Goal: Task Accomplishment & Management: Use online tool/utility

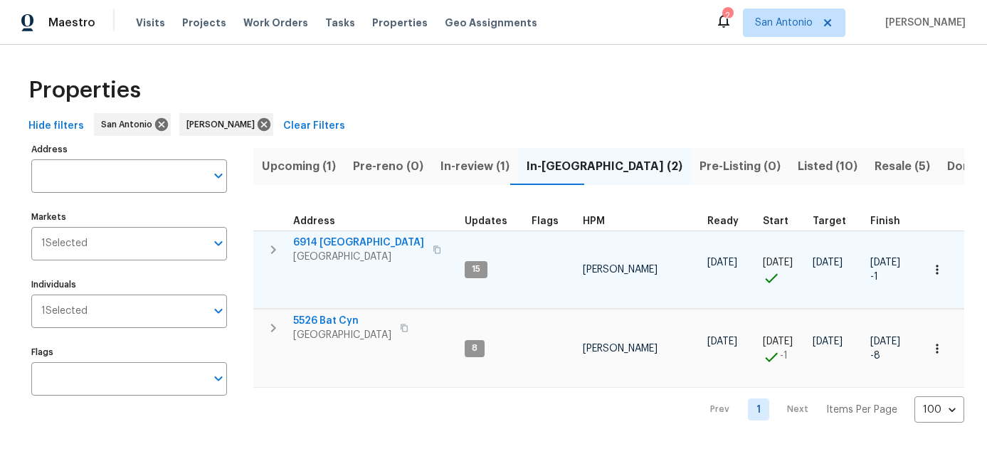
click at [324, 257] on span "San Antonio, TX 78242" at bounding box center [358, 257] width 131 height 14
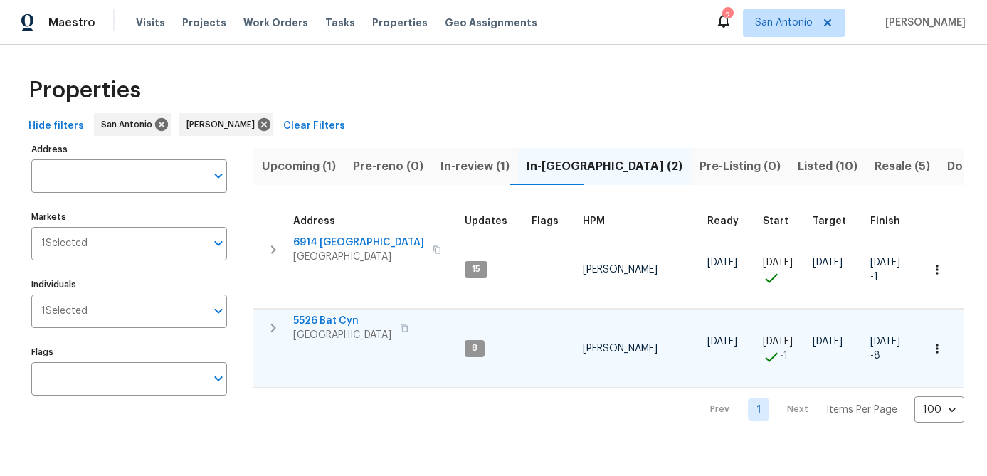
click at [324, 331] on span "San Antonio, TX 78252" at bounding box center [342, 335] width 98 height 14
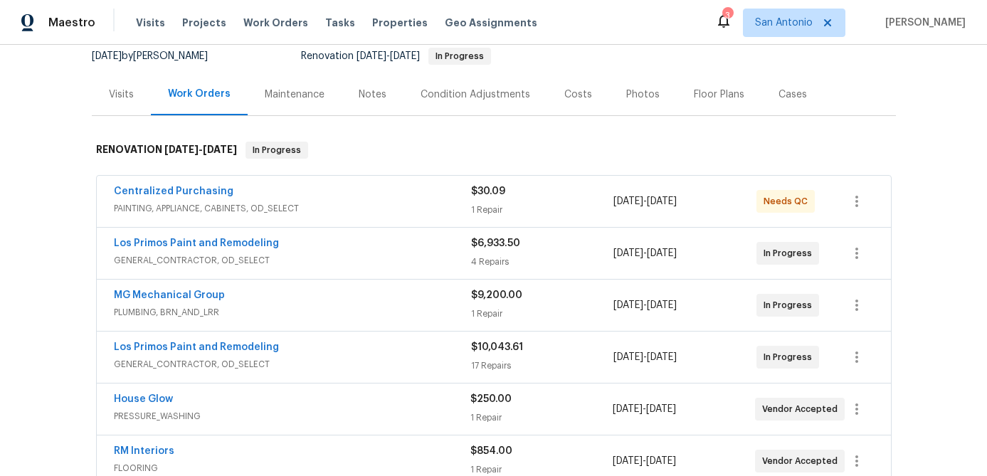
scroll to position [145, 0]
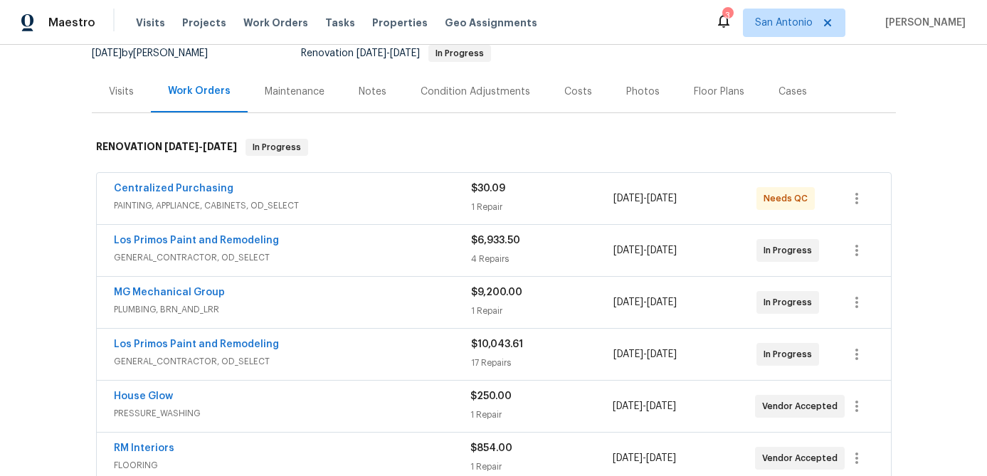
click at [359, 194] on div "Centralized Purchasing" at bounding box center [292, 189] width 357 height 17
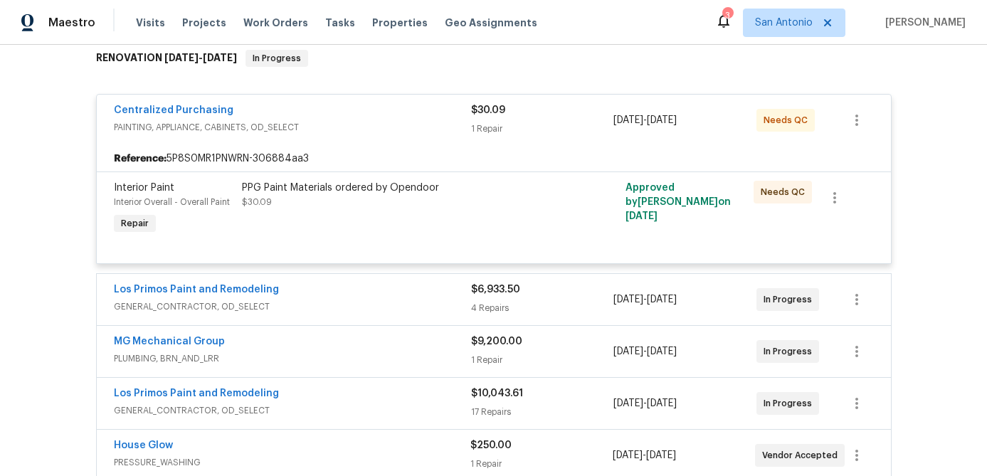
scroll to position [270, 0]
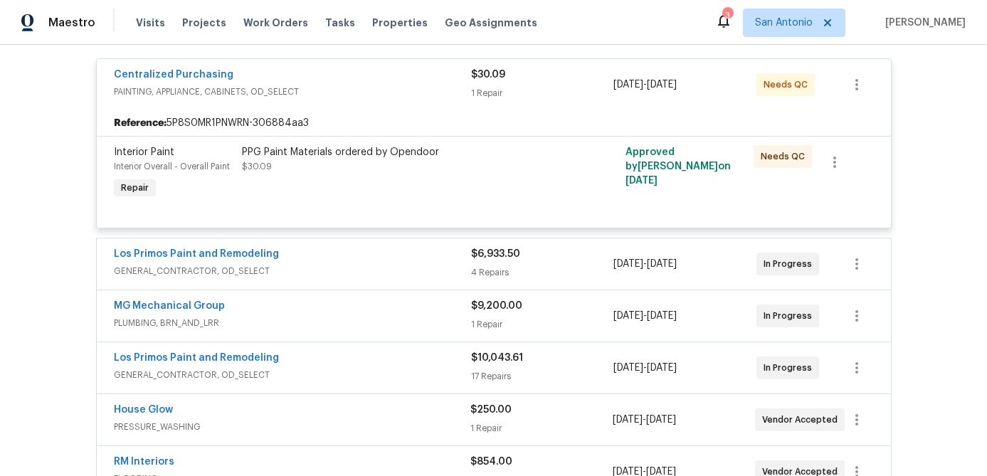
click at [356, 164] on div "PPG Paint Materials ordered by Opendoor $30.09" at bounding box center [398, 159] width 312 height 28
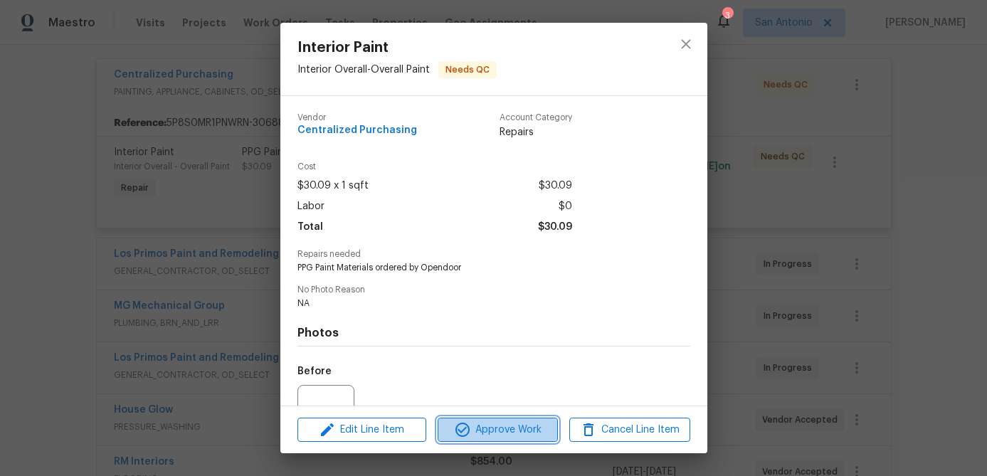
click at [482, 424] on span "Approve Work" at bounding box center [498, 430] width 112 height 18
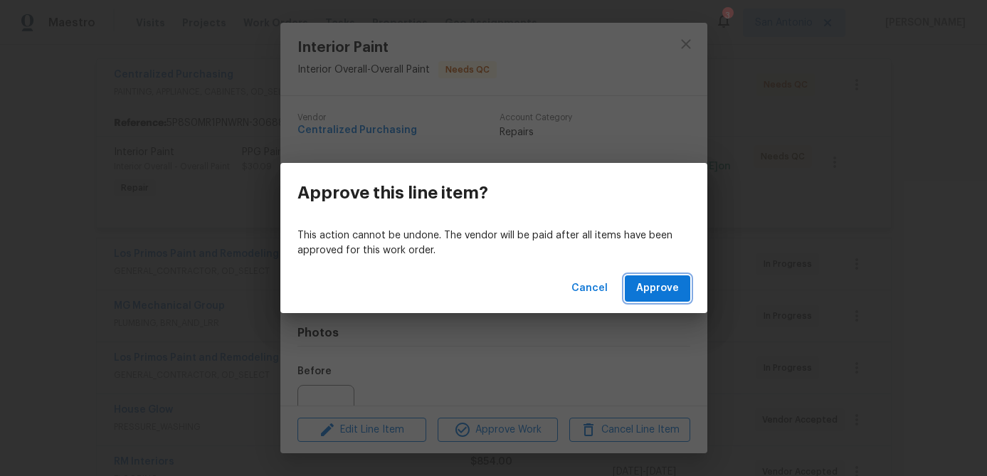
click at [650, 293] on span "Approve" at bounding box center [657, 289] width 43 height 18
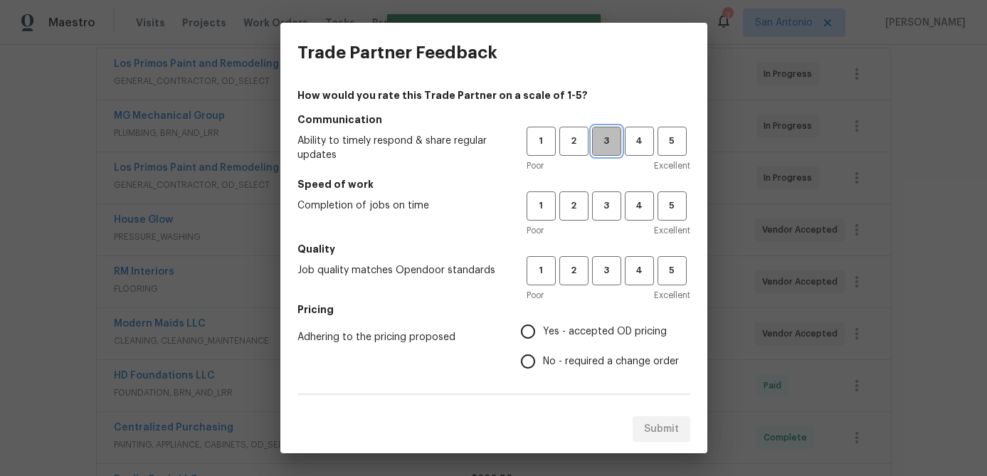
click at [600, 144] on span "3" at bounding box center [606, 141] width 26 height 16
click at [604, 204] on span "3" at bounding box center [606, 206] width 26 height 16
click at [611, 262] on span "3" at bounding box center [606, 270] width 26 height 16
click at [531, 335] on input "Yes - accepted OD pricing" at bounding box center [528, 332] width 30 height 30
radio input "true"
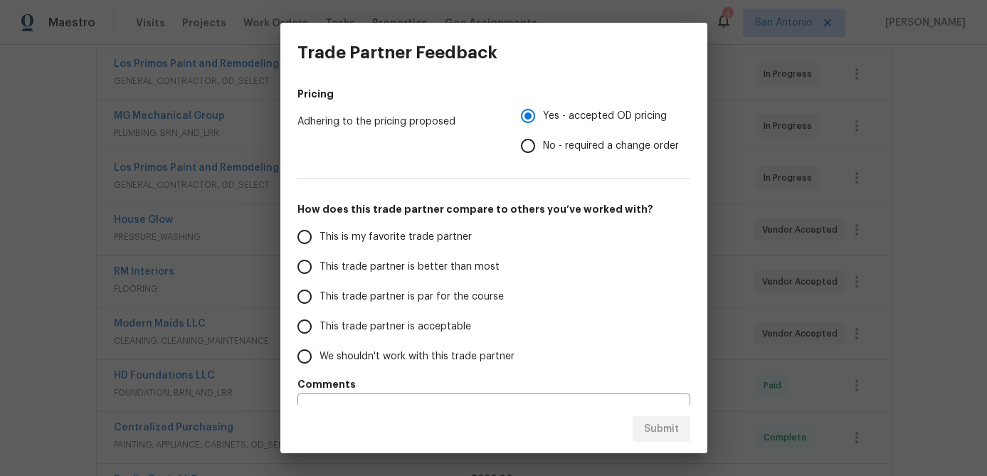
scroll to position [246, 0]
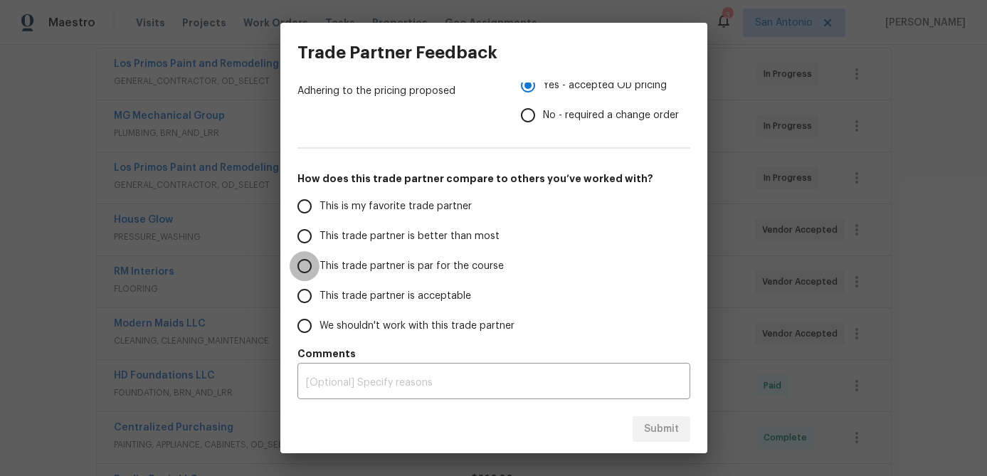
click at [313, 267] on input "This trade partner is par for the course" at bounding box center [305, 266] width 30 height 30
click at [644, 426] on span "Submit" at bounding box center [661, 429] width 35 height 18
radio input "true"
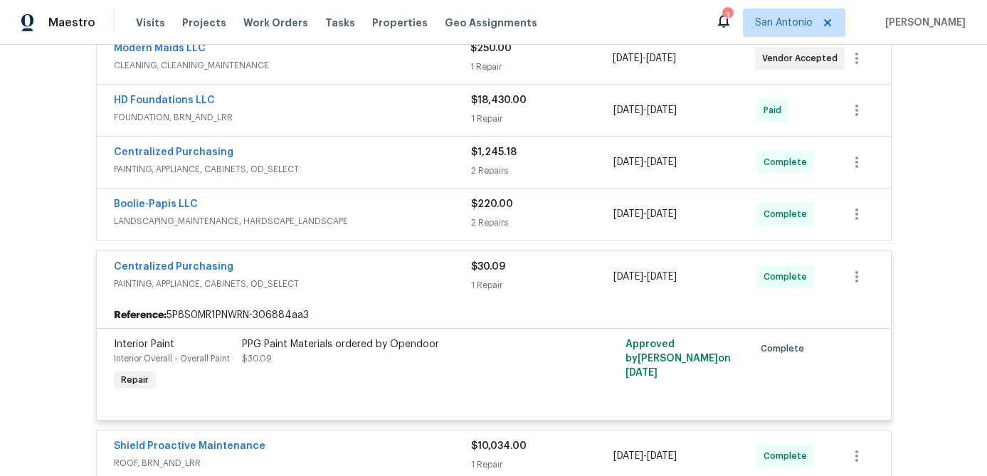
scroll to position [548, 0]
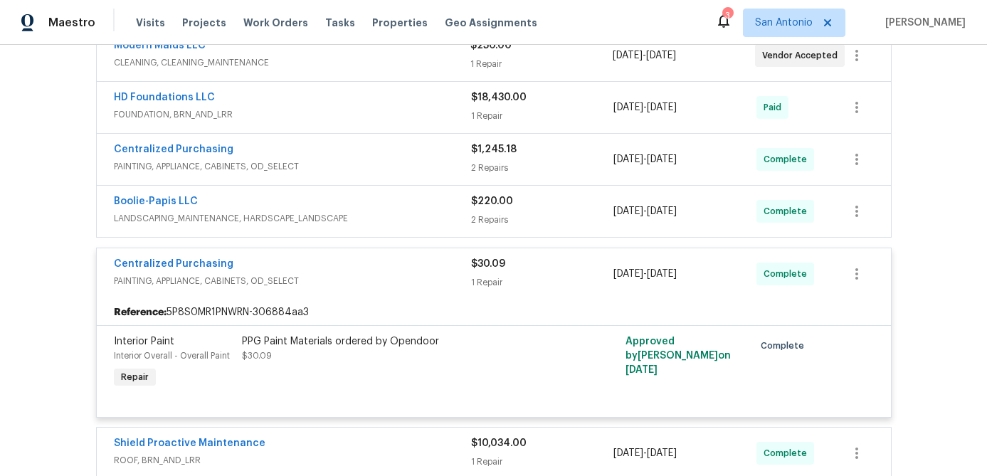
click at [354, 270] on div "Centralized Purchasing" at bounding box center [292, 265] width 357 height 17
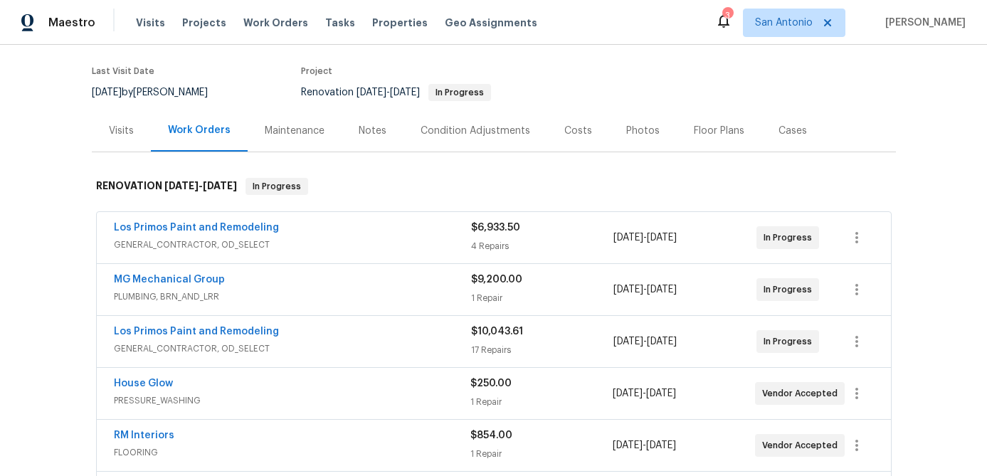
scroll to position [102, 0]
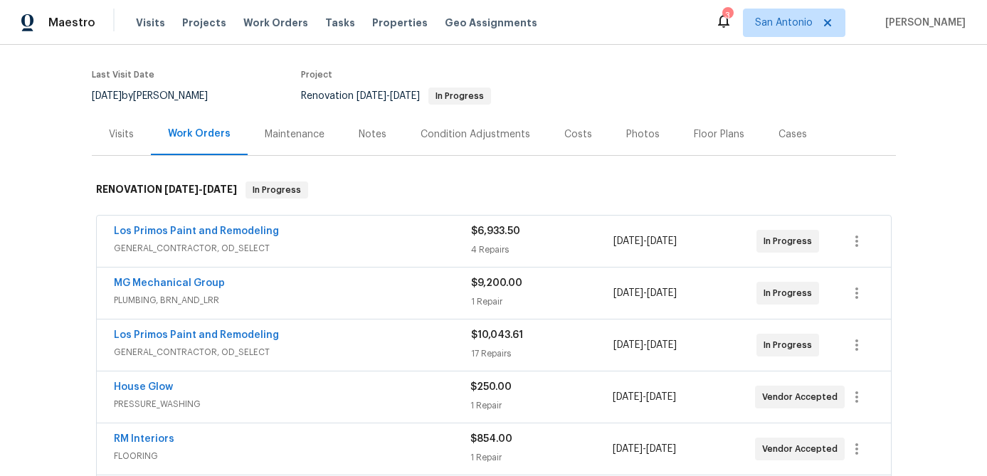
click at [366, 137] on div "Notes" at bounding box center [373, 134] width 28 height 14
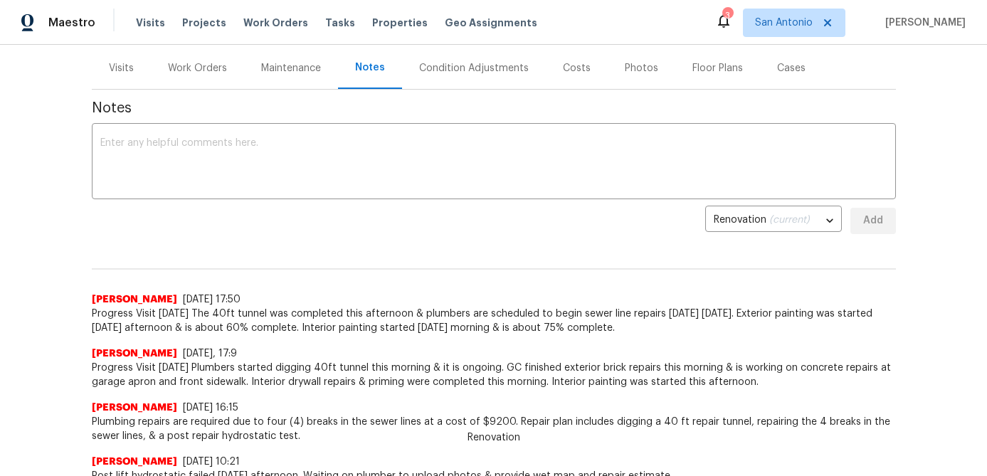
scroll to position [169, 0]
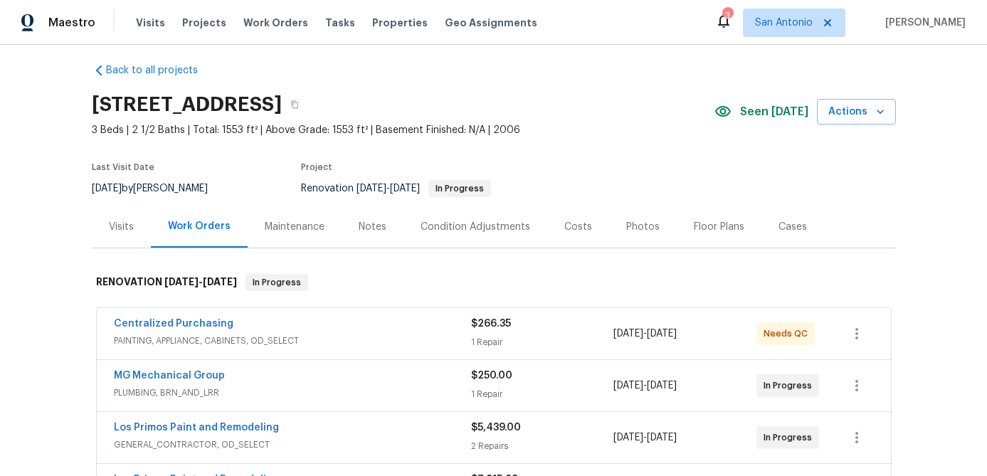
scroll to position [11, 0]
click at [383, 315] on div "Centralized Purchasing" at bounding box center [292, 323] width 357 height 17
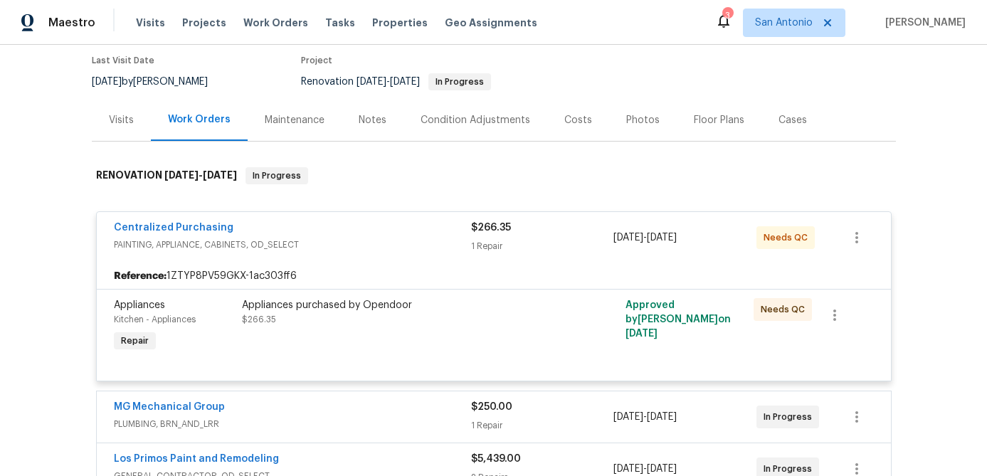
scroll to position [189, 0]
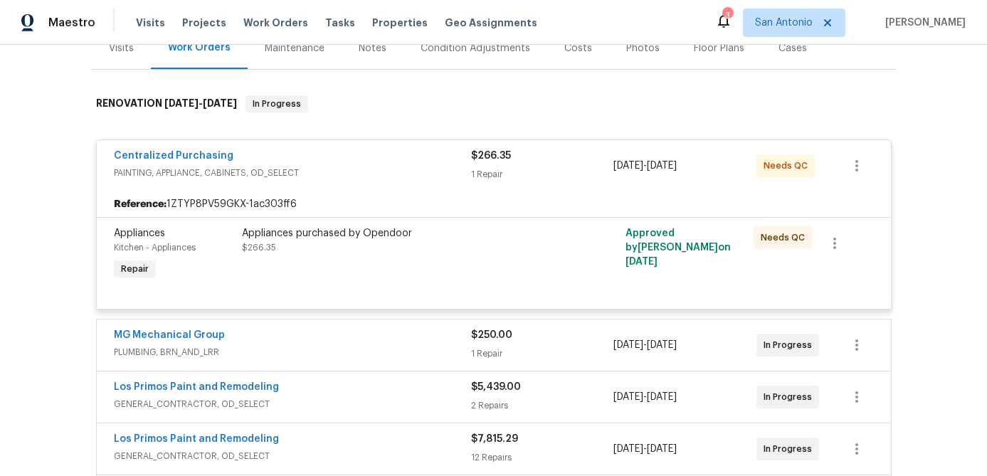
click at [380, 258] on div "Appliances purchased by Opendoor $266.35" at bounding box center [398, 254] width 320 height 65
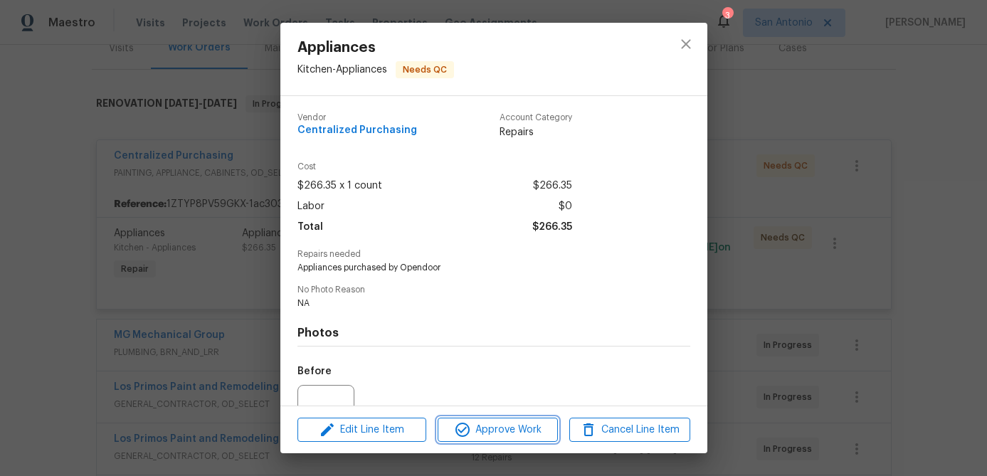
click at [497, 428] on span "Approve Work" at bounding box center [498, 430] width 112 height 18
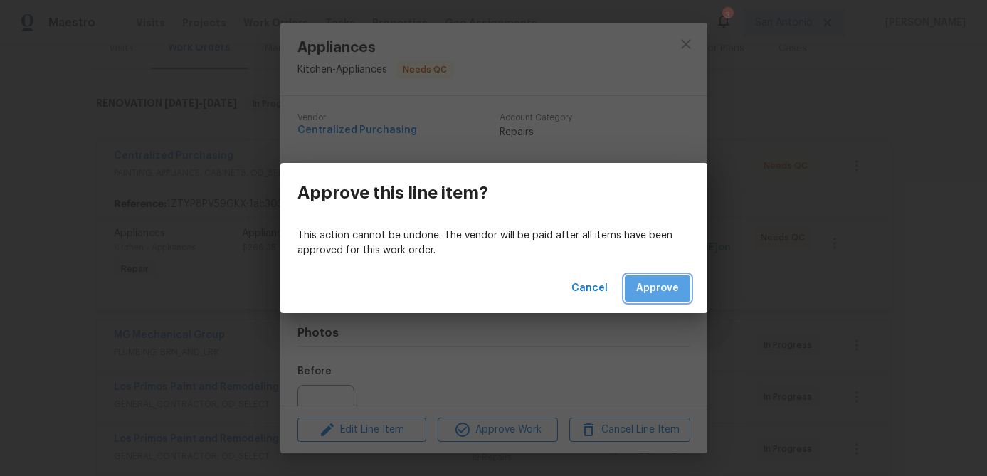
click at [659, 290] on span "Approve" at bounding box center [657, 289] width 43 height 18
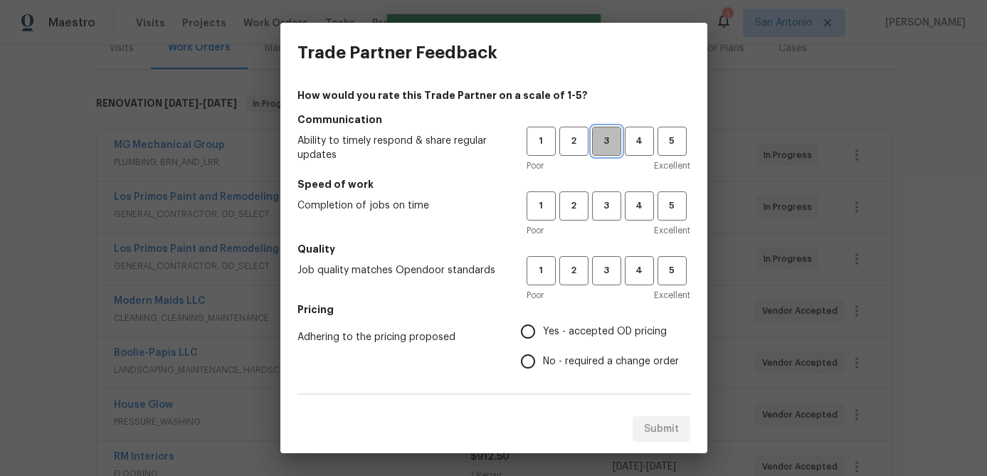
click at [609, 155] on button "3" at bounding box center [606, 141] width 29 height 29
click at [604, 208] on span "3" at bounding box center [606, 206] width 26 height 16
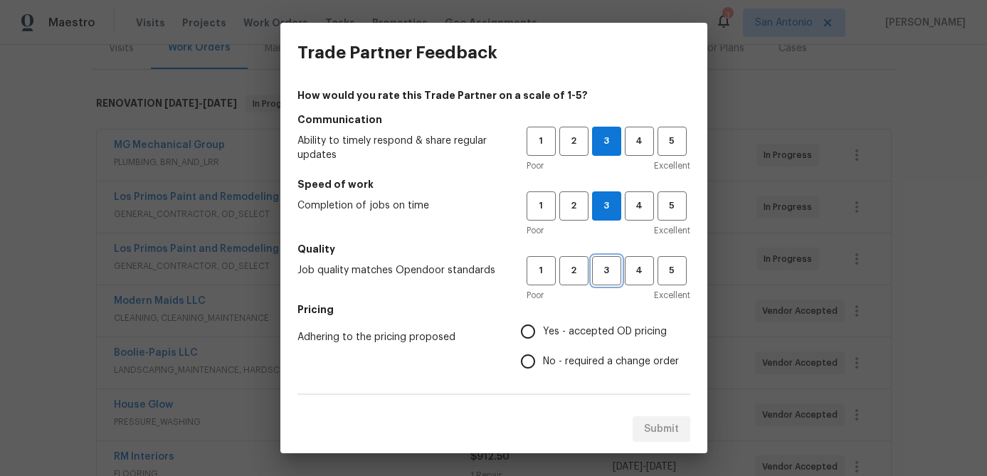
click at [604, 270] on span "3" at bounding box center [606, 270] width 26 height 16
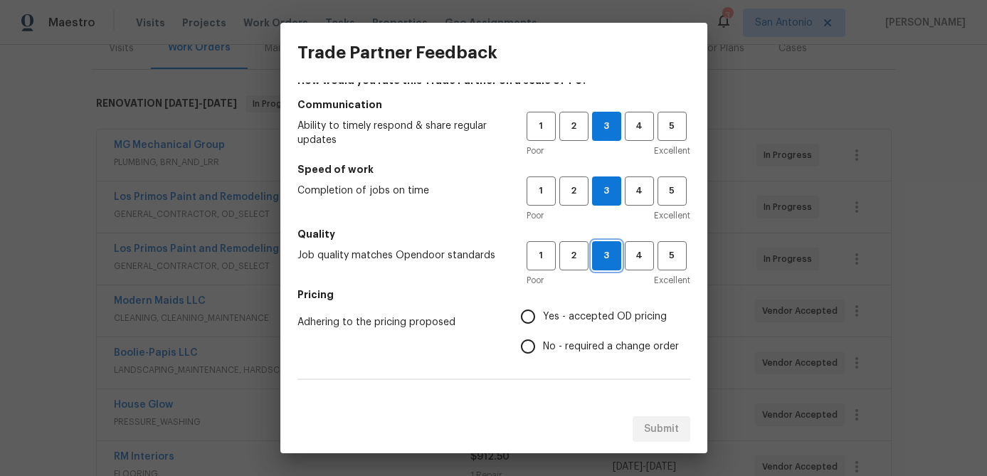
scroll to position [21, 0]
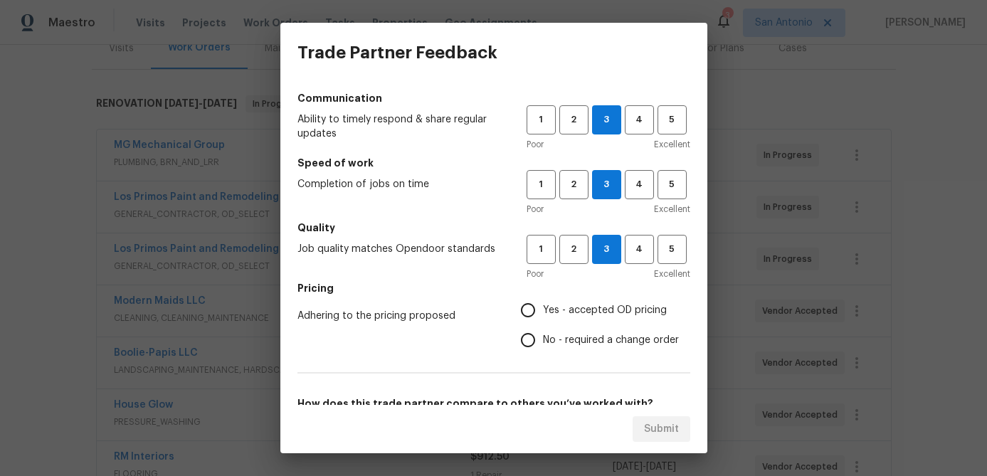
click at [531, 309] on input "Yes - accepted OD pricing" at bounding box center [528, 310] width 30 height 30
radio input "true"
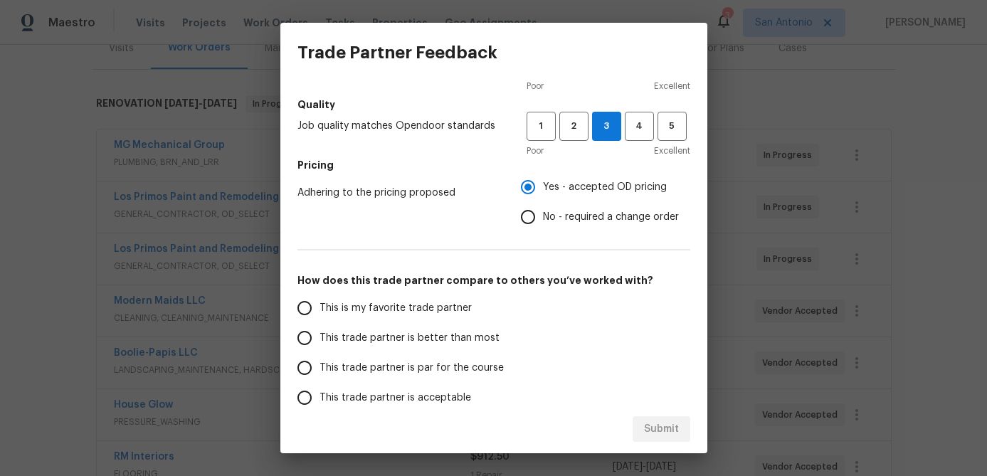
scroll to position [246, 0]
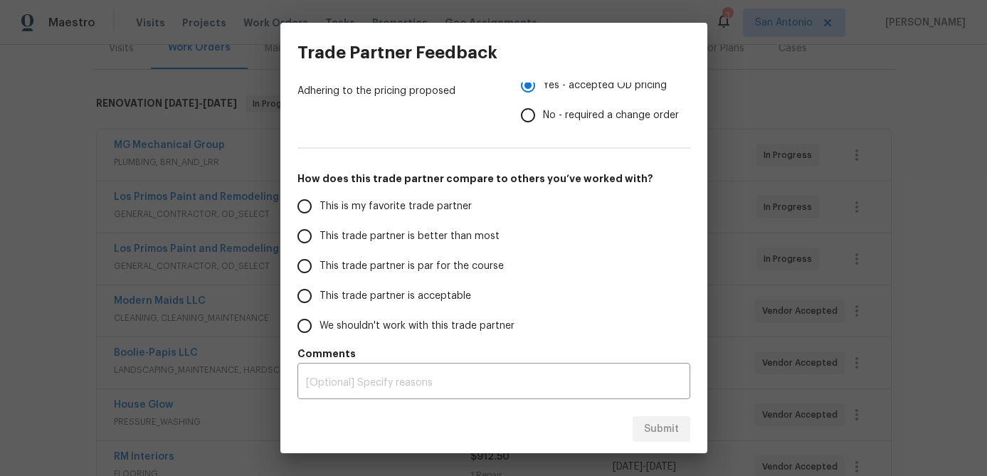
click at [309, 262] on input "This trade partner is par for the course" at bounding box center [305, 266] width 30 height 30
click at [664, 424] on span "Submit" at bounding box center [661, 429] width 35 height 18
radio input "true"
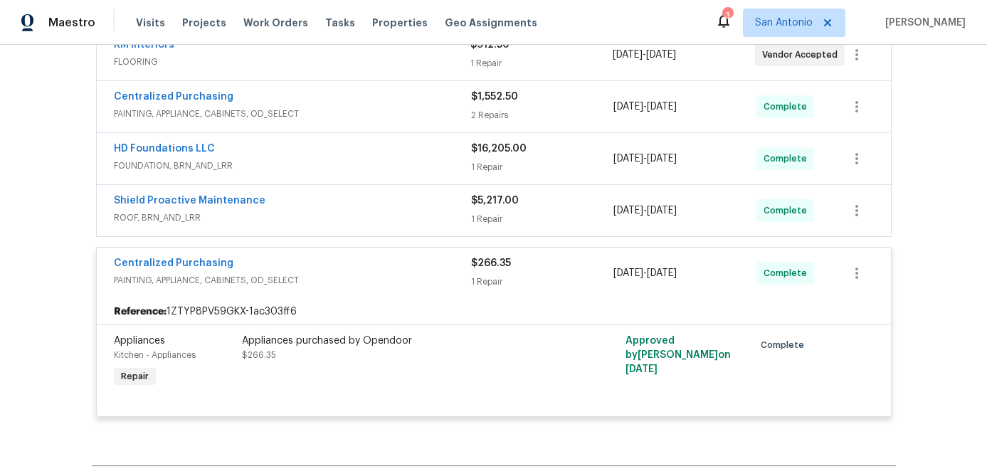
scroll to position [612, 0]
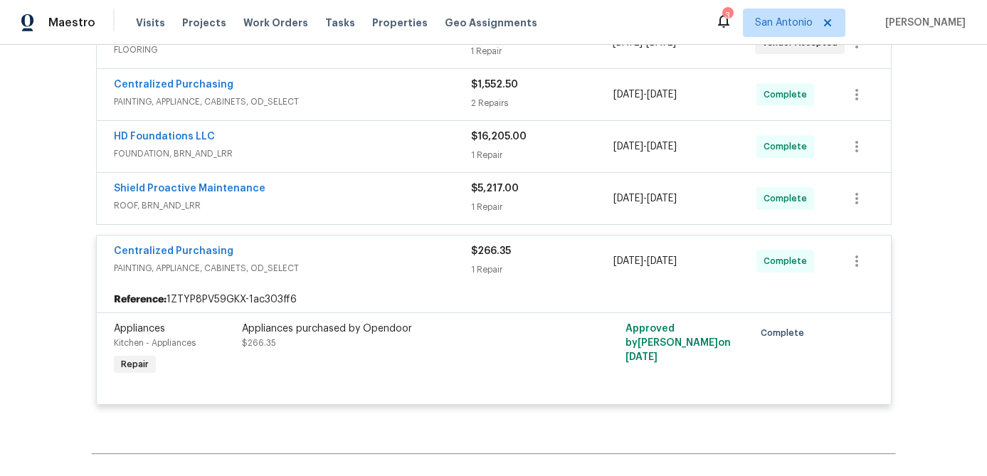
click at [395, 272] on span "PAINTING, APPLIANCE, CABINETS, OD_SELECT" at bounding box center [292, 268] width 357 height 14
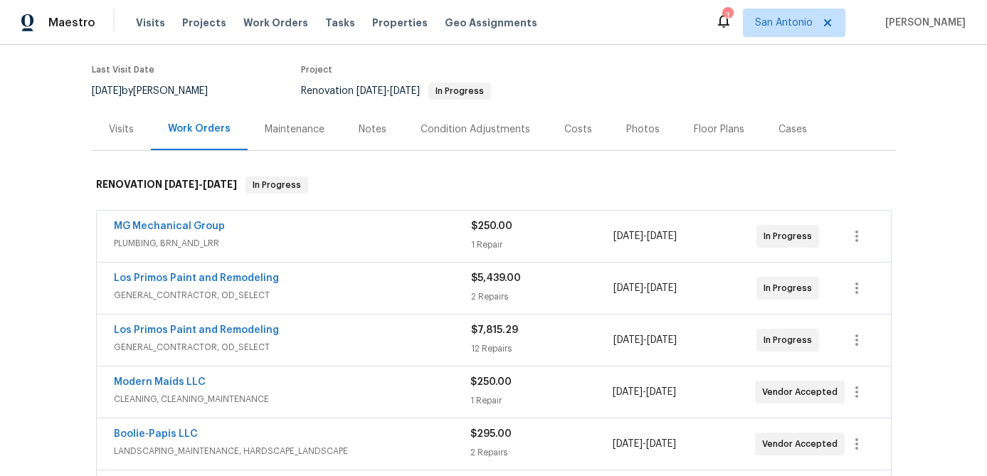
scroll to position [0, 0]
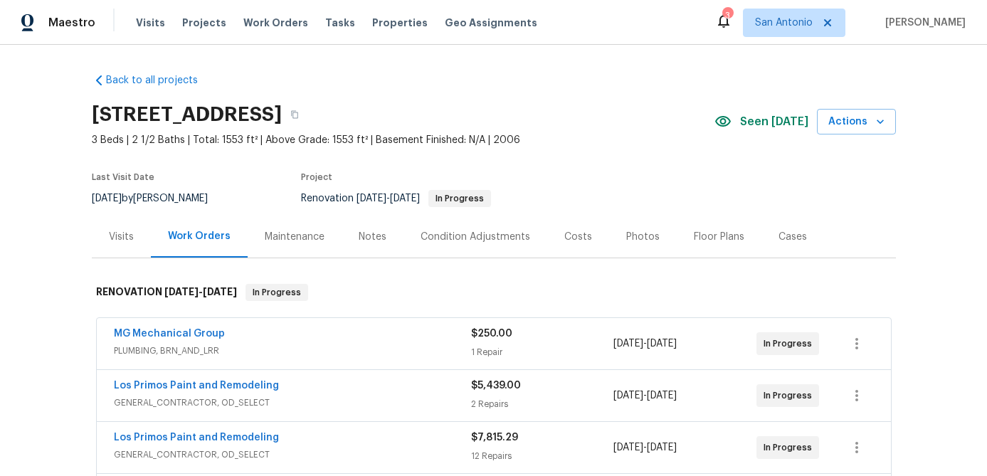
click at [370, 242] on div "Notes" at bounding box center [373, 237] width 28 height 14
